Goal: Book appointment/travel/reservation

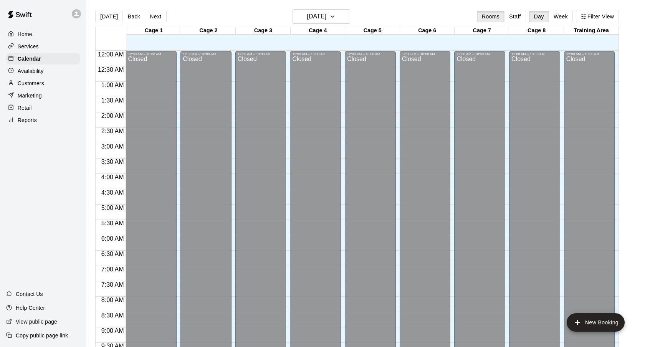
scroll to position [410, 0]
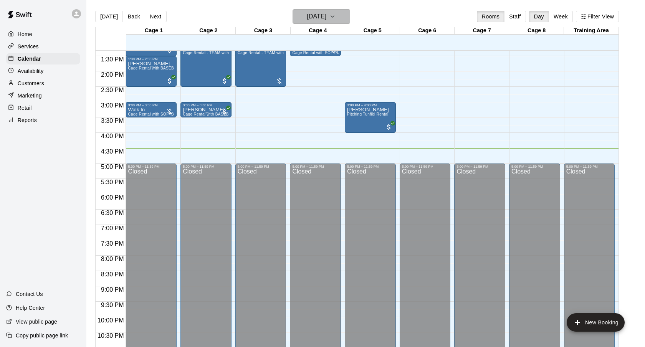
click at [307, 21] on h6 "[DATE]" at bounding box center [317, 16] width 20 height 11
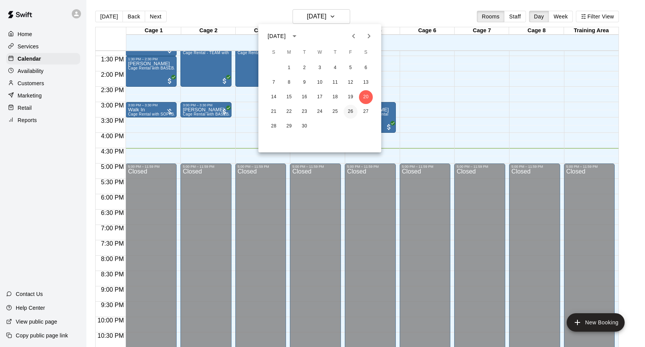
click at [351, 113] on button "26" at bounding box center [351, 112] width 14 height 14
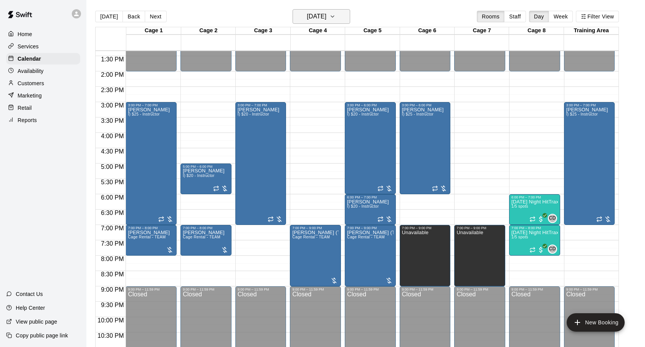
click at [318, 16] on h6 "[DATE]" at bounding box center [317, 16] width 20 height 11
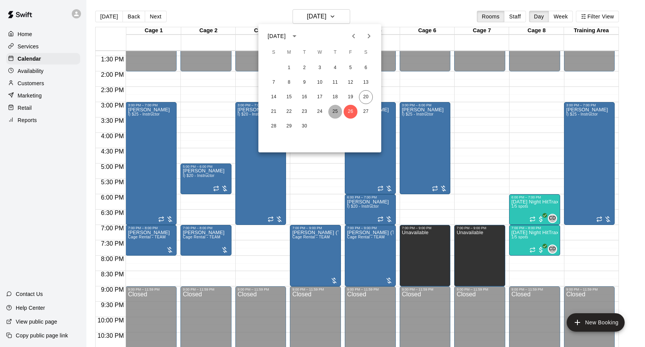
click at [334, 114] on button "25" at bounding box center [335, 112] width 14 height 14
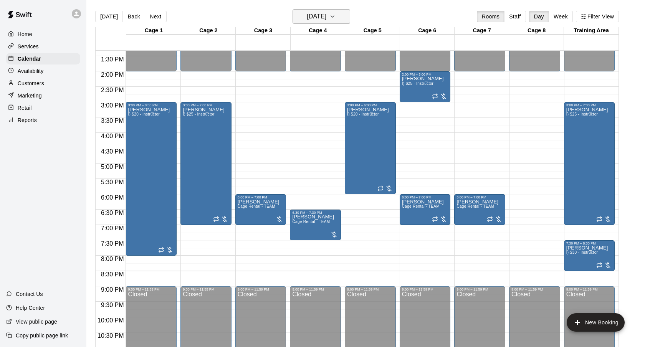
click at [318, 15] on h6 "[DATE]" at bounding box center [317, 16] width 20 height 11
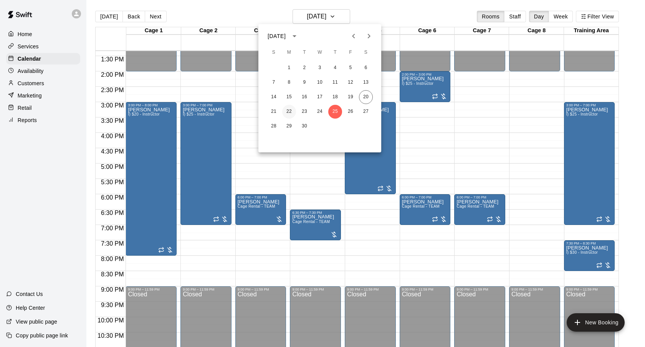
click at [293, 114] on button "22" at bounding box center [289, 112] width 14 height 14
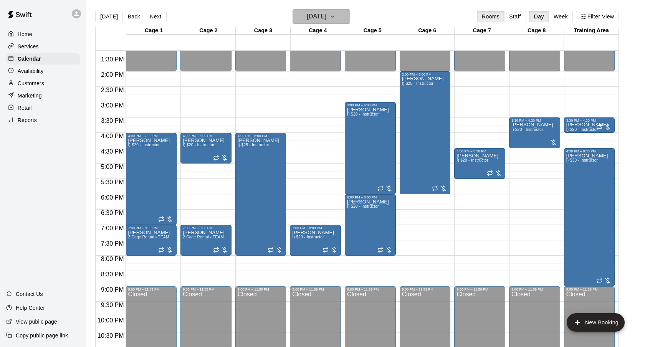
click at [316, 23] on button "[DATE]" at bounding box center [322, 16] width 58 height 15
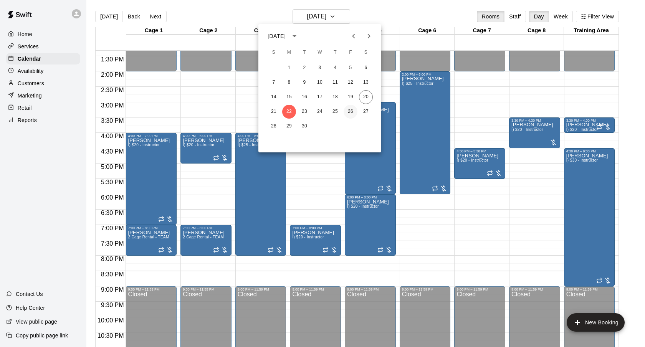
click at [350, 113] on button "26" at bounding box center [351, 112] width 14 height 14
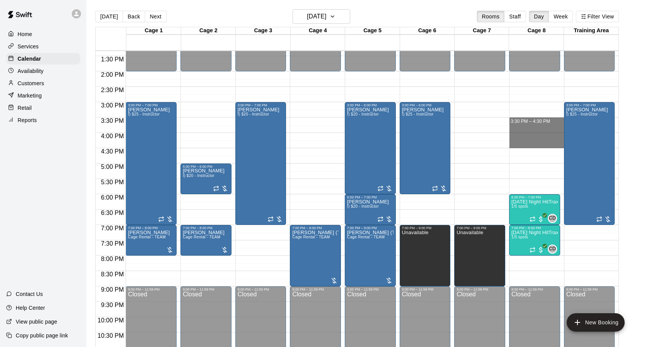
drag, startPoint x: 522, startPoint y: 120, endPoint x: 522, endPoint y: 145, distance: 25.0
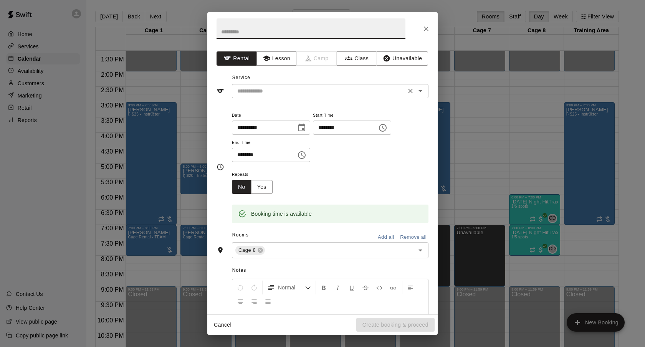
click at [313, 89] on input "text" at bounding box center [318, 91] width 169 height 10
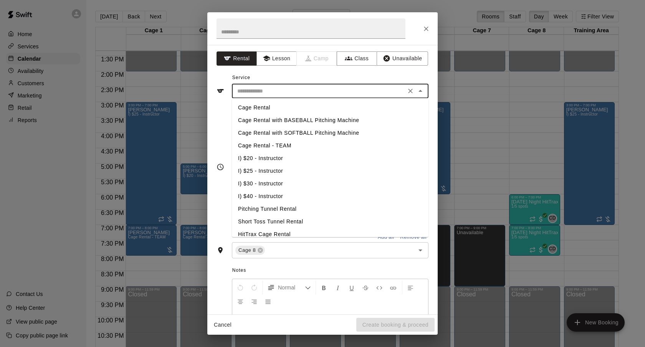
click at [274, 156] on li "I) $20 - Instructor" at bounding box center [330, 158] width 197 height 13
type input "**********"
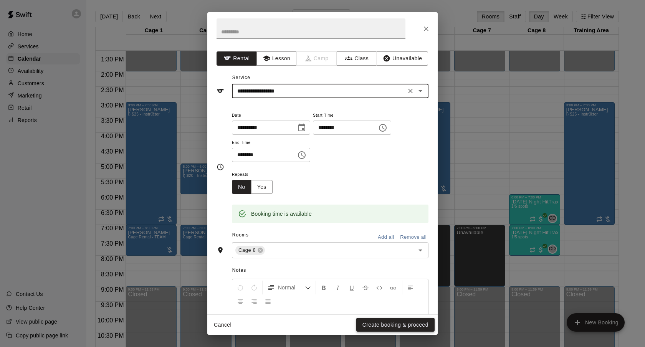
click at [403, 330] on button "Create booking & proceed" at bounding box center [395, 325] width 78 height 14
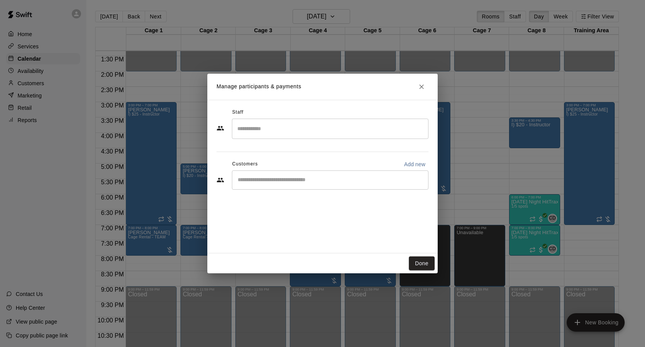
click at [301, 185] on div "​" at bounding box center [330, 180] width 197 height 19
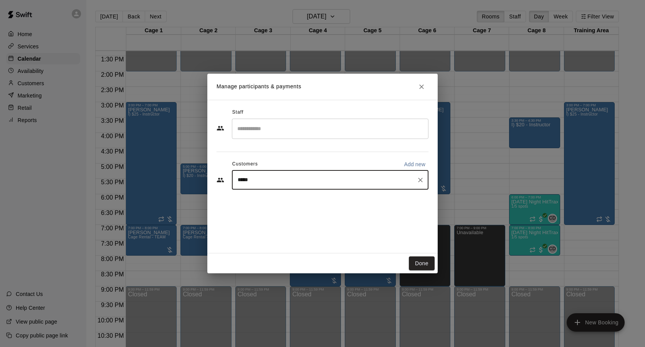
type input "******"
click at [314, 200] on div "[PERSON_NAME]" at bounding box center [294, 198] width 83 height 8
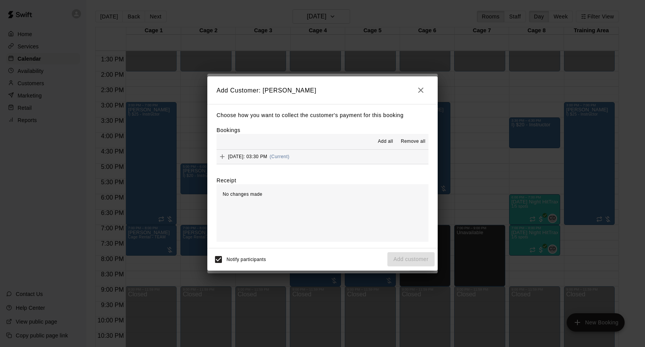
click at [341, 156] on button "[DATE]: 03:30 PM (Current)" at bounding box center [323, 157] width 212 height 14
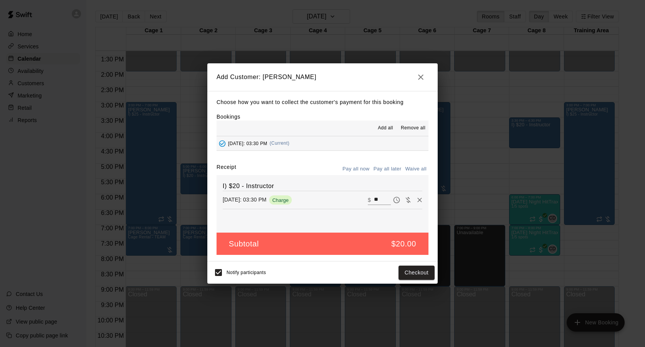
click at [385, 171] on button "Pay all later" at bounding box center [388, 169] width 32 height 12
click at [411, 272] on button "Add customer" at bounding box center [410, 273] width 47 height 14
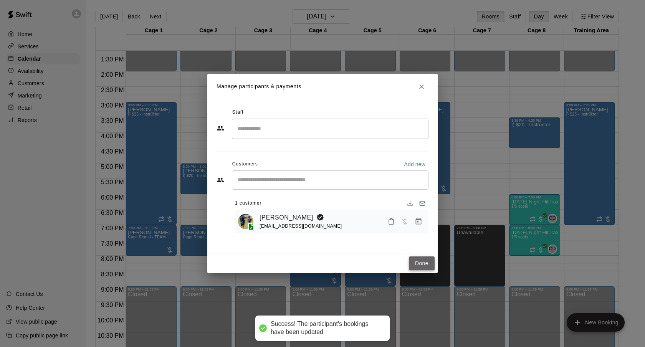
click at [423, 263] on button "Done" at bounding box center [422, 264] width 26 height 14
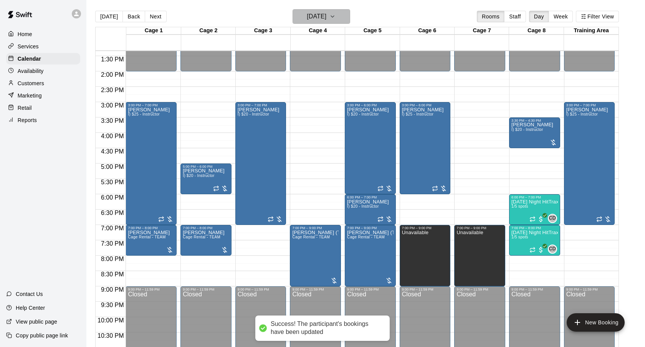
click at [322, 13] on h6 "[DATE]" at bounding box center [317, 16] width 20 height 11
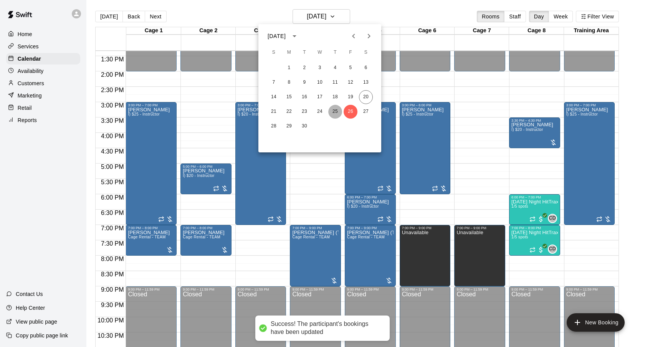
click at [341, 113] on button "25" at bounding box center [335, 112] width 14 height 14
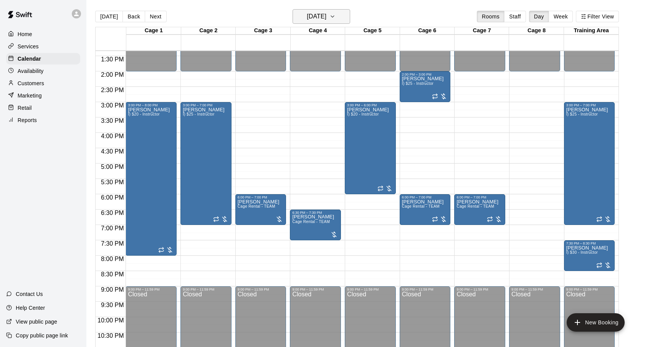
click at [326, 22] on button "[DATE]" at bounding box center [322, 16] width 58 height 15
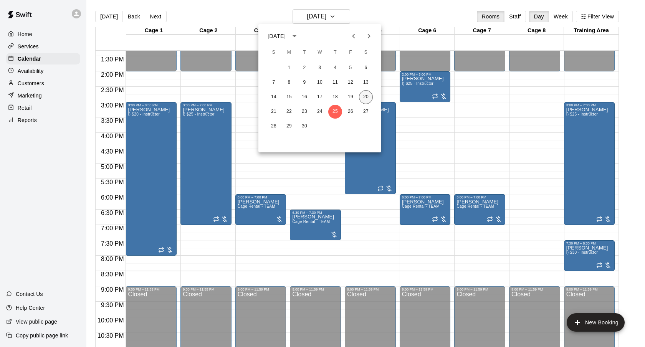
click at [369, 99] on button "20" at bounding box center [366, 97] width 14 height 14
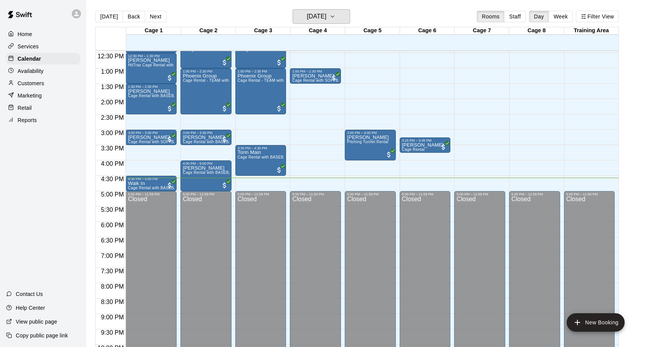
scroll to position [381, 0]
